Goal: Task Accomplishment & Management: Manage account settings

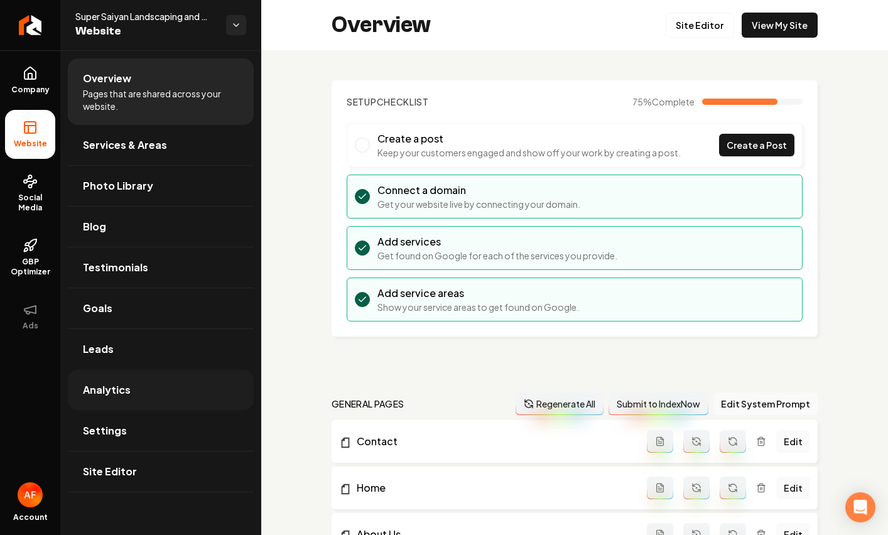
click at [126, 401] on link "Analytics" at bounding box center [161, 390] width 186 height 40
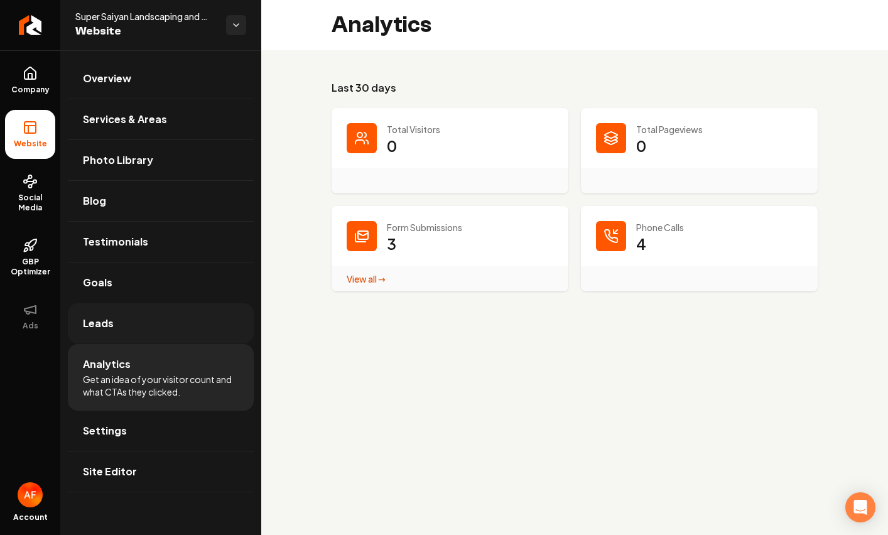
click at [137, 319] on link "Leads" at bounding box center [161, 323] width 186 height 40
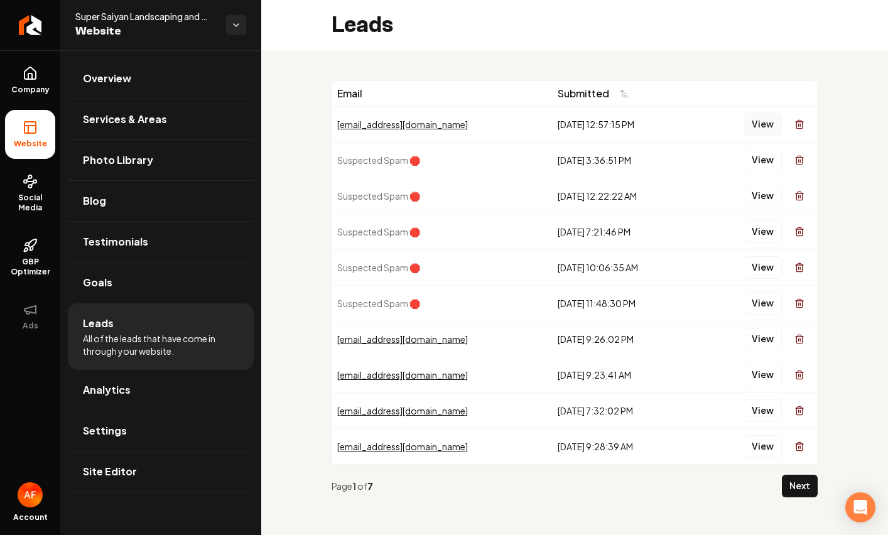
click at [749, 115] on button "View" at bounding box center [763, 124] width 38 height 23
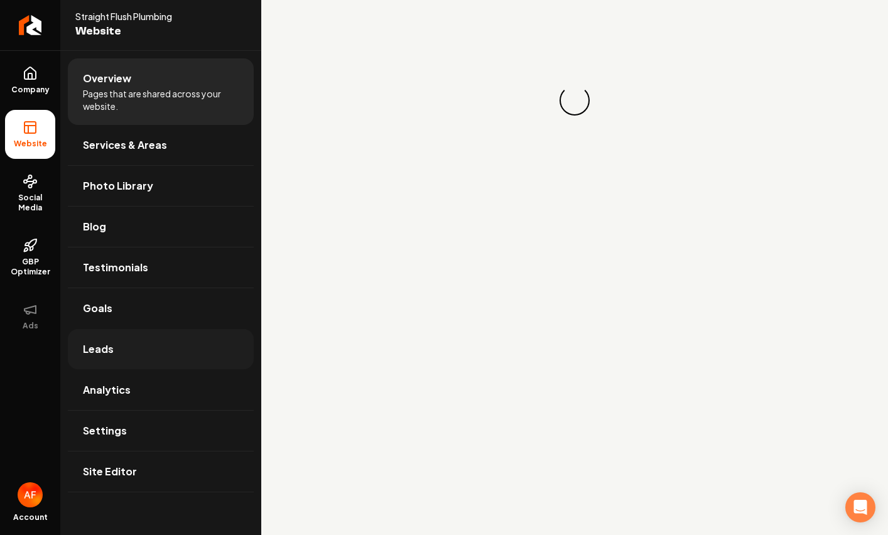
click at [117, 337] on link "Leads" at bounding box center [161, 349] width 186 height 40
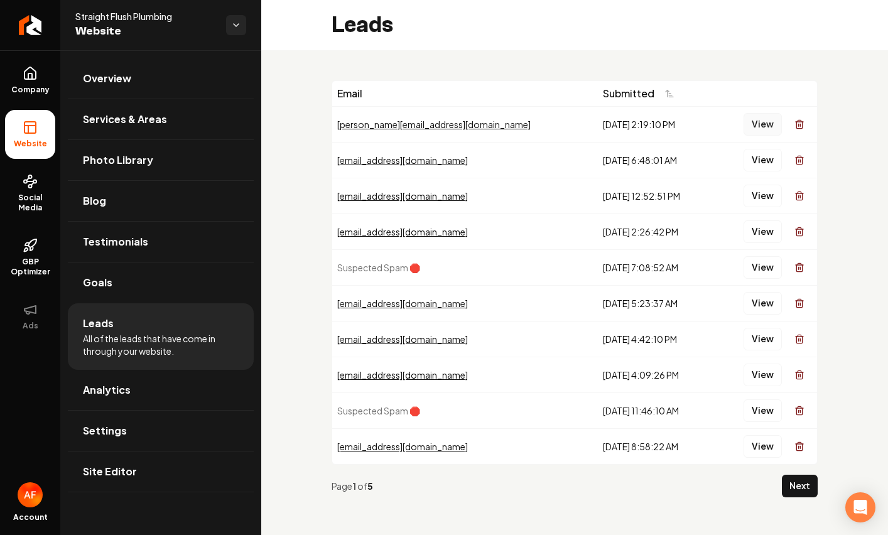
click at [744, 126] on button "View" at bounding box center [763, 124] width 38 height 23
click at [152, 391] on link "Analytics" at bounding box center [161, 390] width 186 height 40
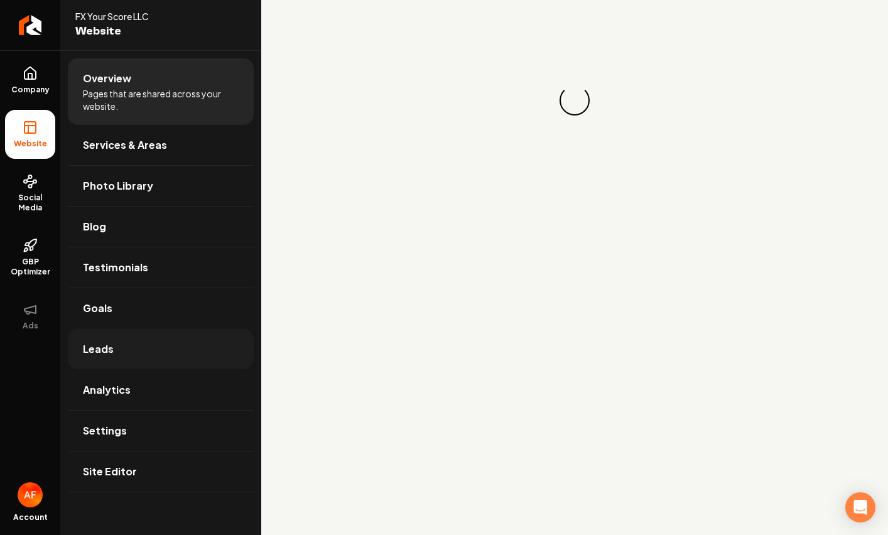
click at [129, 355] on link "Leads" at bounding box center [161, 349] width 186 height 40
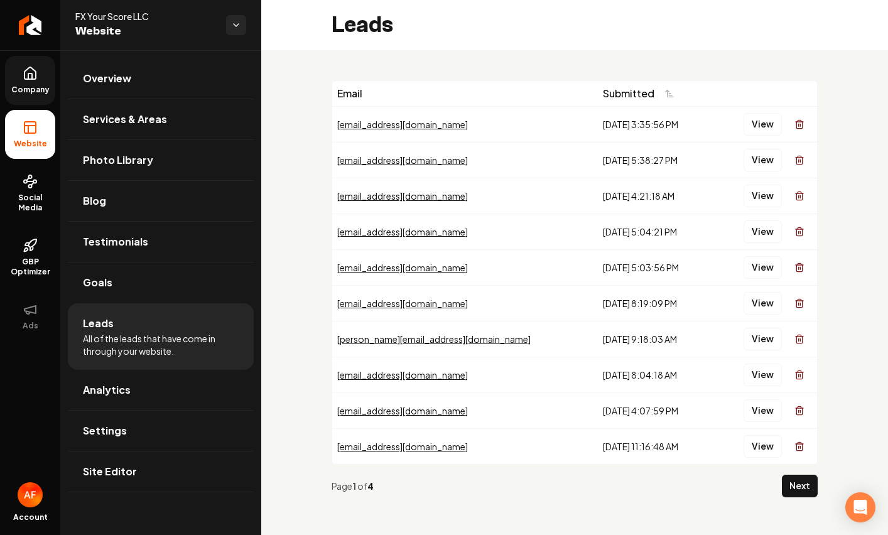
click at [32, 101] on link "Company" at bounding box center [30, 80] width 50 height 49
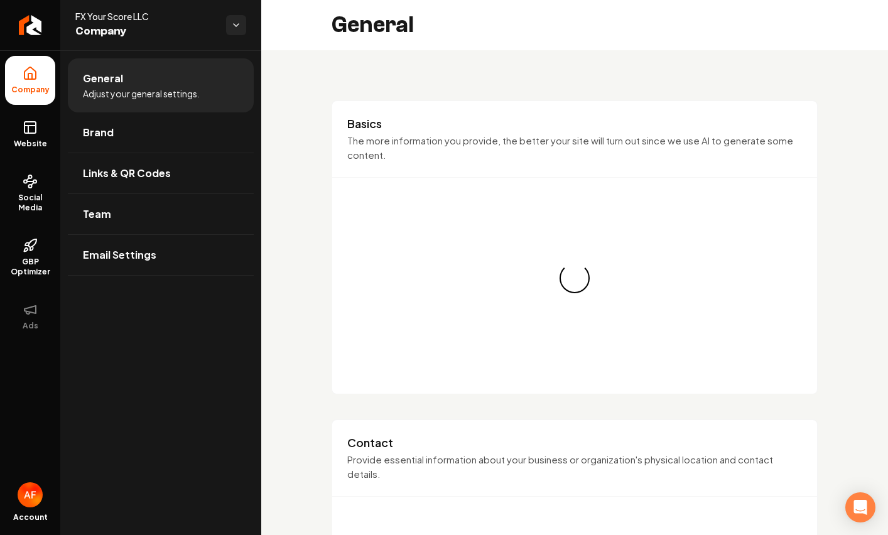
click at [31, 120] on icon at bounding box center [30, 127] width 15 height 15
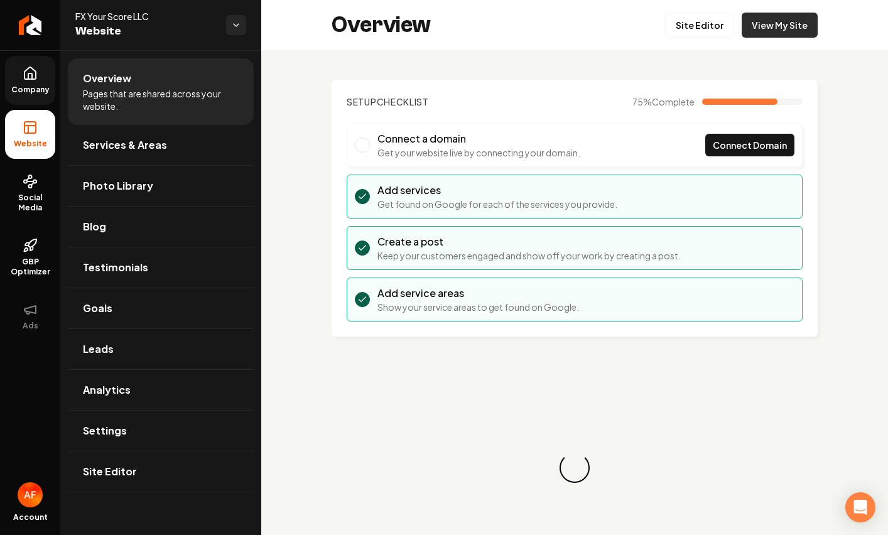
click at [752, 17] on link "View My Site" at bounding box center [780, 25] width 76 height 25
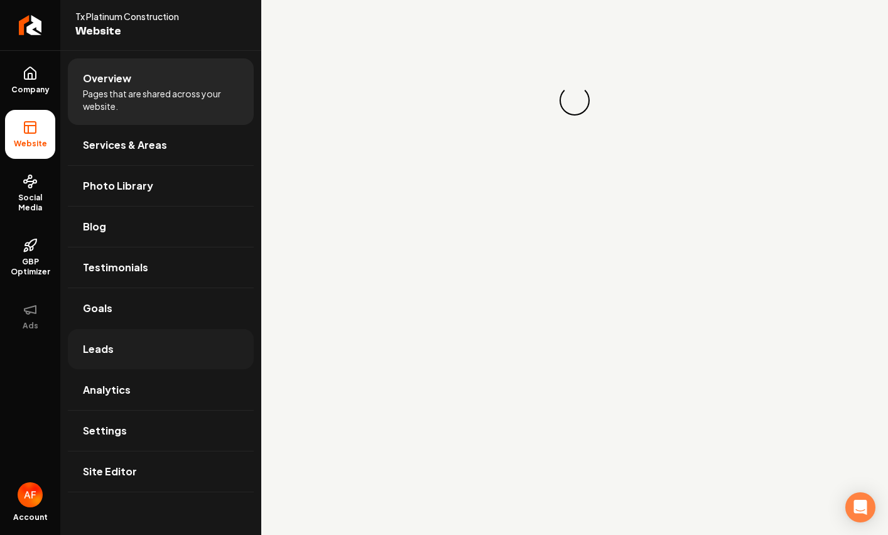
click at [131, 352] on link "Leads" at bounding box center [161, 349] width 186 height 40
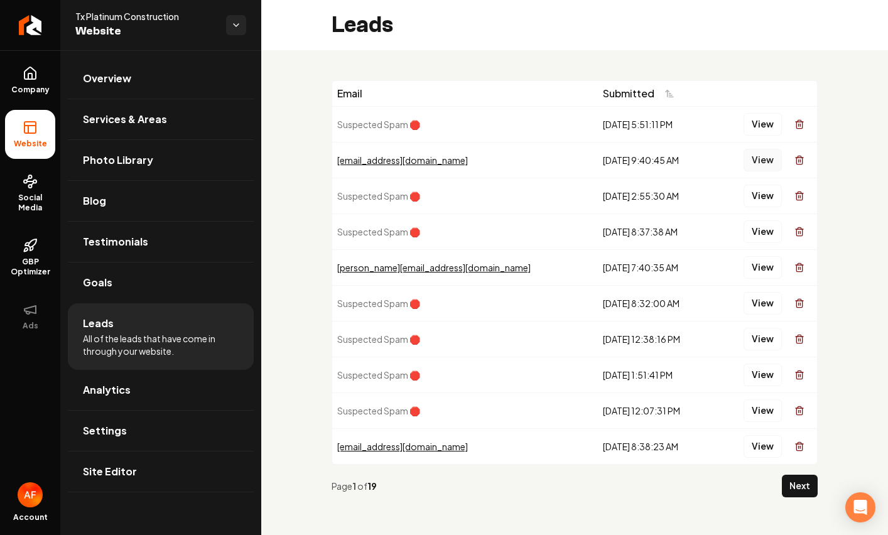
click at [749, 164] on button "View" at bounding box center [763, 160] width 38 height 23
click at [768, 452] on button "View" at bounding box center [763, 446] width 38 height 23
